Goal: Obtain resource: Obtain resource

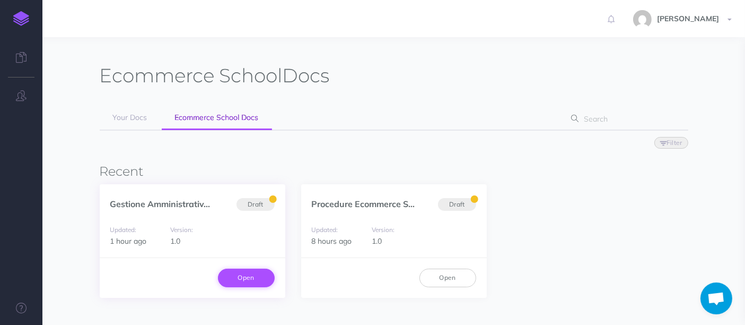
click at [249, 278] on link "Open" at bounding box center [246, 277] width 57 height 18
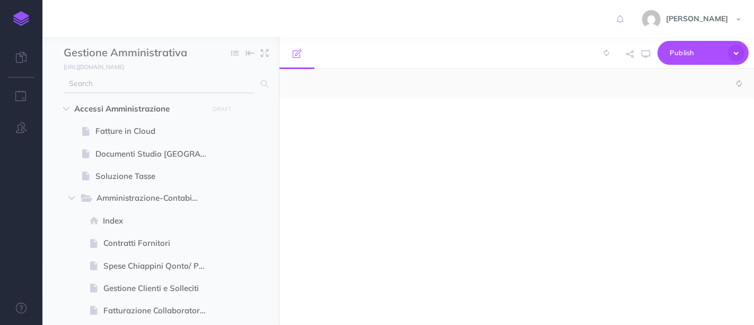
click at [134, 90] on input "text" at bounding box center [159, 83] width 191 height 19
type input "NEXI"
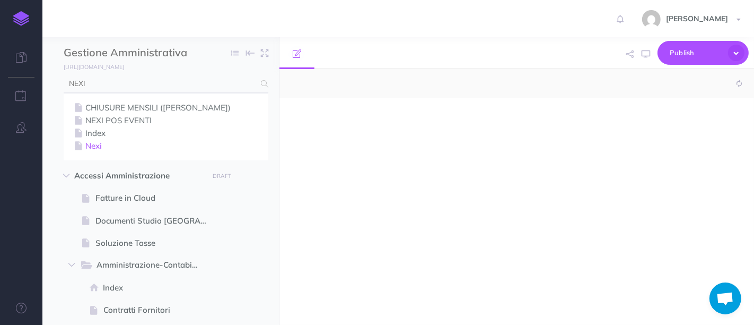
click at [98, 146] on link "Nexi" at bounding box center [166, 145] width 189 height 13
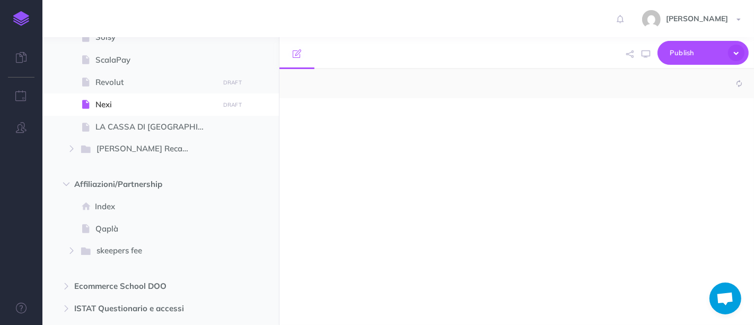
scroll to position [955, 0]
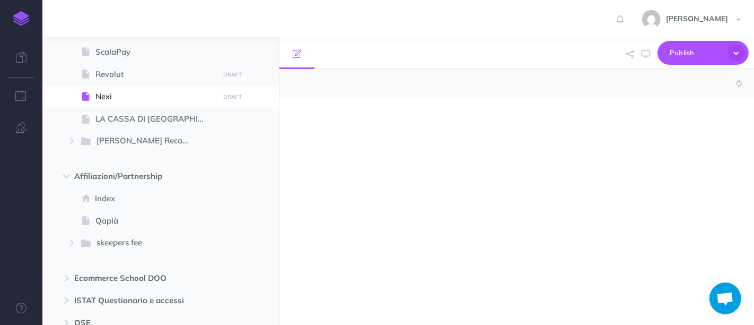
select select "null"
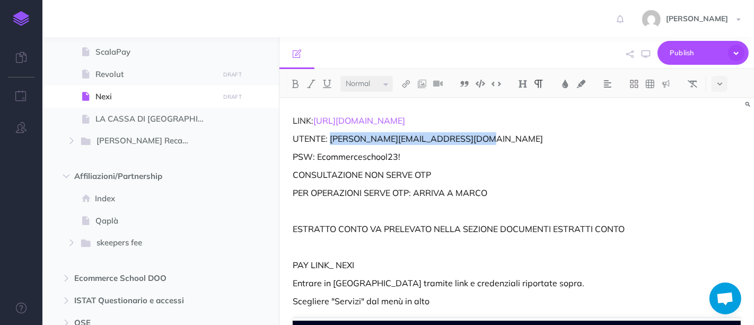
drag, startPoint x: 330, startPoint y: 138, endPoint x: 488, endPoint y: 141, distance: 158.1
click at [488, 141] on p "UTENTE: marco.biasin@ecommerce-school.it" at bounding box center [517, 138] width 448 height 13
copy p "marco.biasin@ecommerce-school.it"
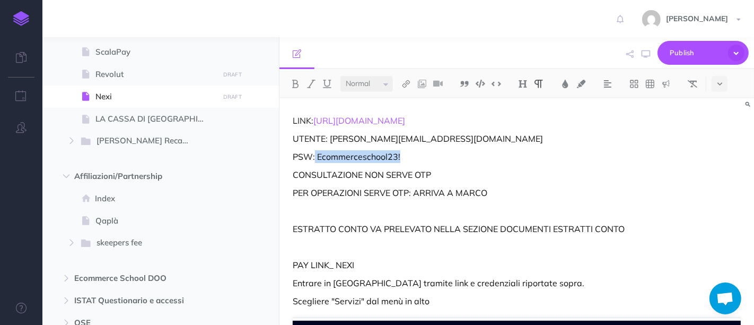
drag, startPoint x: 406, startPoint y: 155, endPoint x: 316, endPoint y: 155, distance: 90.2
click at [316, 155] on p "PSW: Ecommerceschool23!" at bounding box center [517, 156] width 448 height 13
click at [319, 154] on p "PSW: Ecommerceschool23!" at bounding box center [517, 156] width 448 height 13
drag, startPoint x: 316, startPoint y: 156, endPoint x: 399, endPoint y: 152, distance: 83.4
click at [399, 152] on p "PSW: Ecommerceschool23!" at bounding box center [517, 156] width 448 height 13
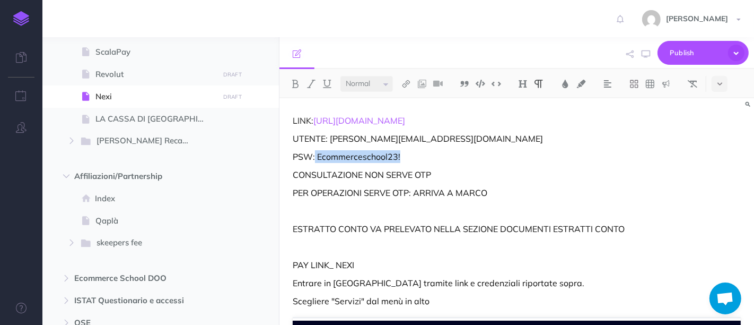
copy p "Ecommerceschool23!"
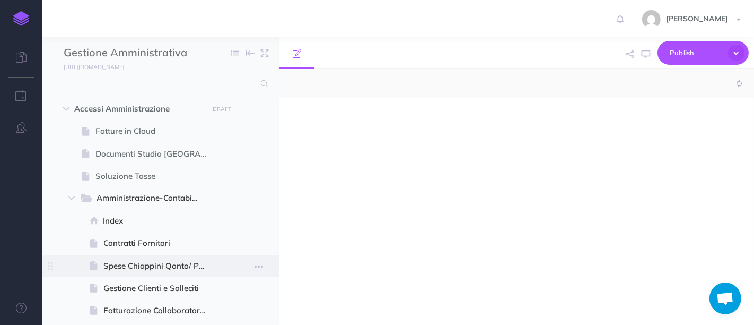
select select "null"
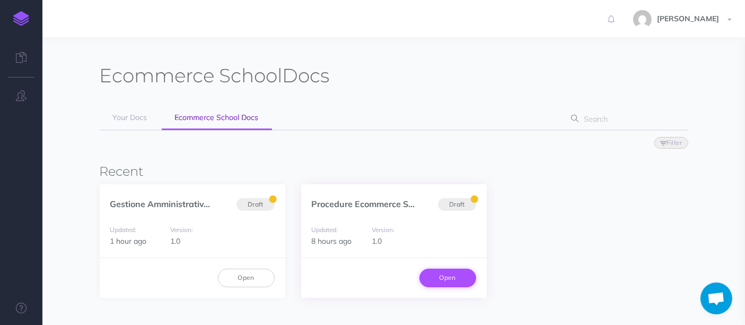
click at [433, 275] on link "Open" at bounding box center [448, 277] width 57 height 18
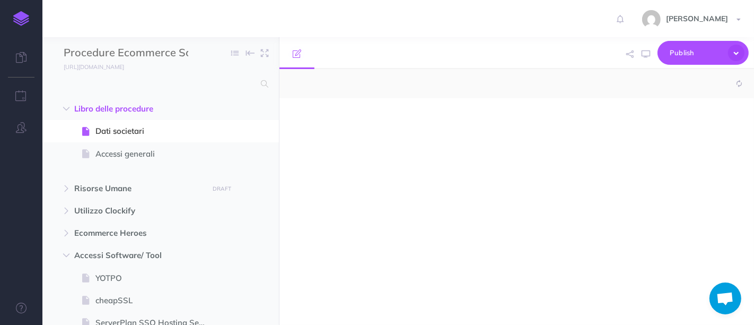
select select "null"
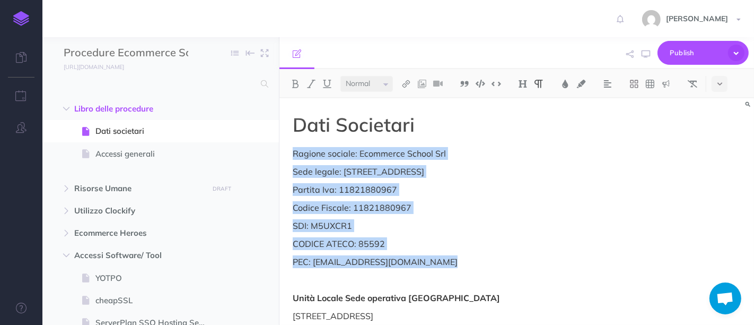
drag, startPoint x: 293, startPoint y: 153, endPoint x: 452, endPoint y: 260, distance: 191.5
copy div "Ragione sociale: Ecommerce School Srl Sede legale: [STREET_ADDRESS] Partita Iva…"
